Goal: Information Seeking & Learning: Learn about a topic

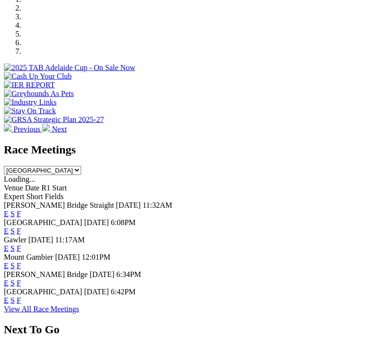
scroll to position [335, 0]
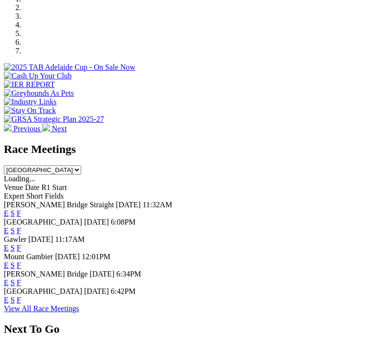
click at [21, 304] on link "F" at bounding box center [19, 300] width 4 height 8
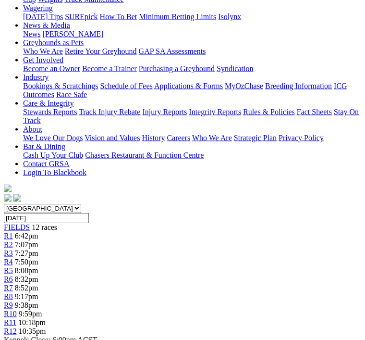
scroll to position [136, 0]
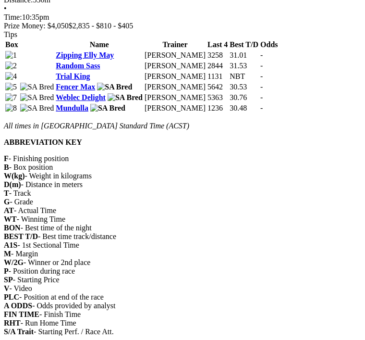
scroll to position [2457, 0]
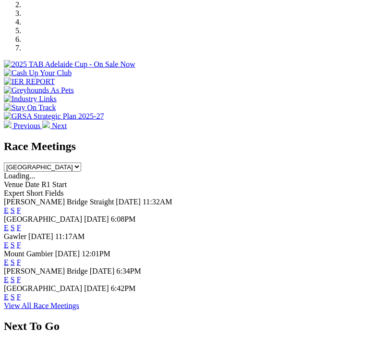
scroll to position [338, 0]
click at [21, 301] on link "F" at bounding box center [19, 297] width 4 height 8
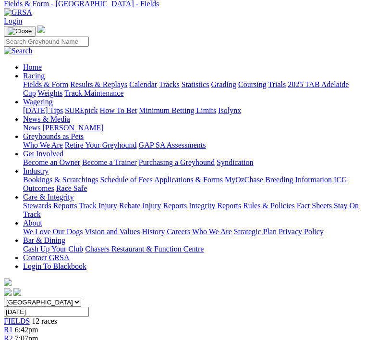
scroll to position [38, 0]
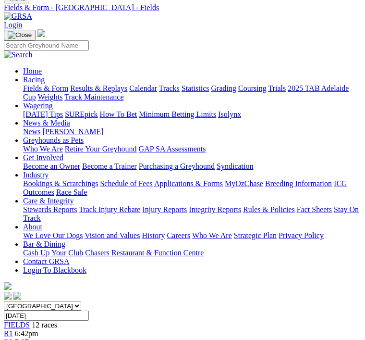
click at [38, 338] on span "7:07pm" at bounding box center [27, 342] width 24 height 8
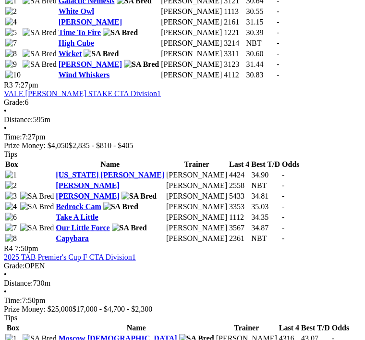
scroll to position [793, 0]
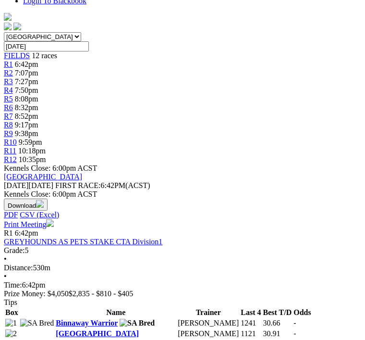
scroll to position [307, 0]
